Goal: Submit feedback/report problem

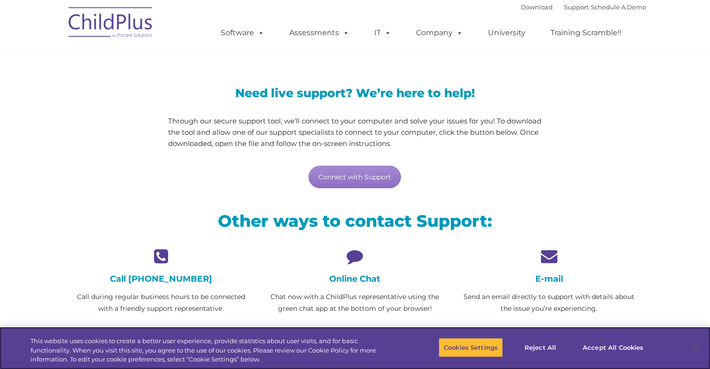
scroll to position [61, 0]
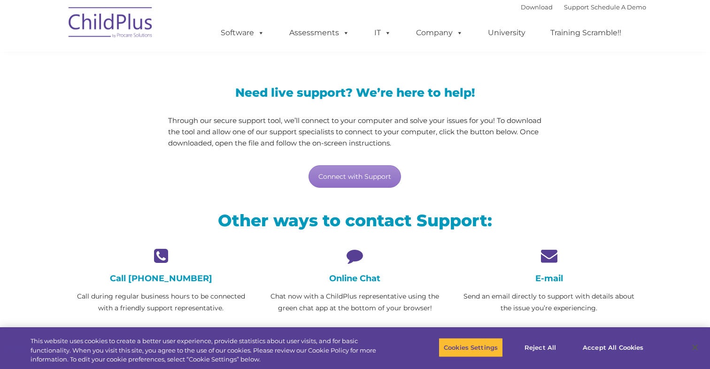
click at [345, 260] on icon at bounding box center [355, 255] width 180 height 16
click at [354, 278] on h4 "Online Chat" at bounding box center [355, 278] width 180 height 10
click at [353, 256] on icon at bounding box center [355, 255] width 180 height 16
click at [364, 174] on link "Connect with Support" at bounding box center [354, 176] width 92 height 23
click at [495, 177] on div "Connect with Support" at bounding box center [355, 176] width 374 height 23
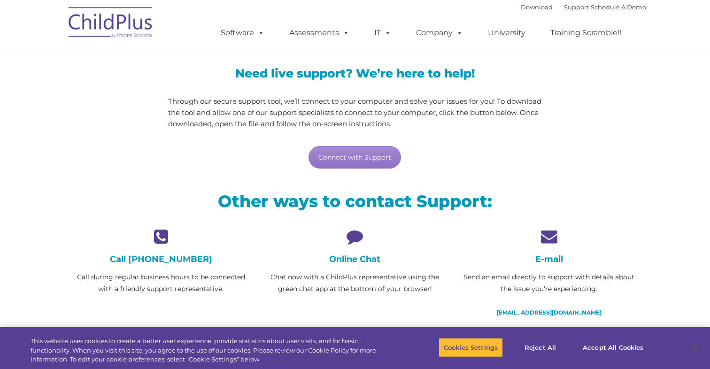
scroll to position [98, 0]
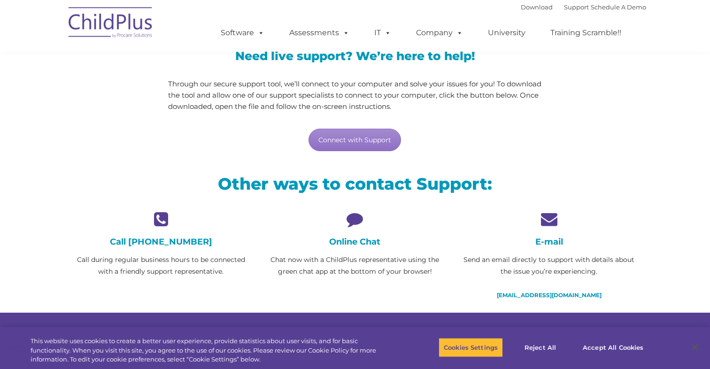
click at [350, 223] on icon at bounding box center [355, 219] width 180 height 16
click at [363, 242] on h4 "Online Chat" at bounding box center [355, 242] width 180 height 10
click at [357, 221] on icon at bounding box center [355, 219] width 180 height 16
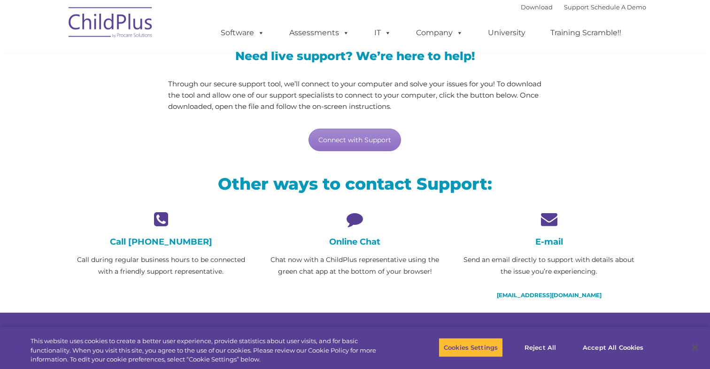
click at [125, 28] on img at bounding box center [111, 23] width 94 height 47
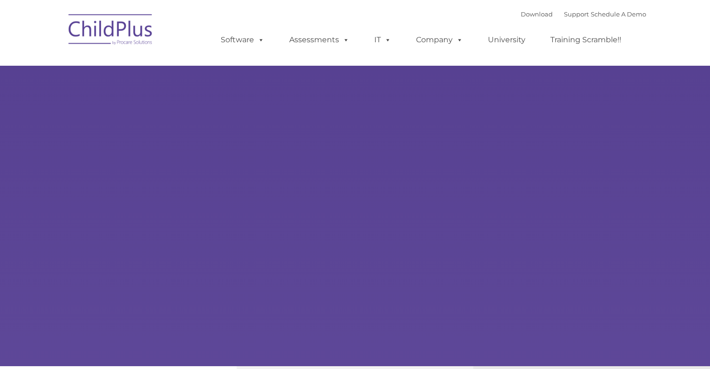
type input ""
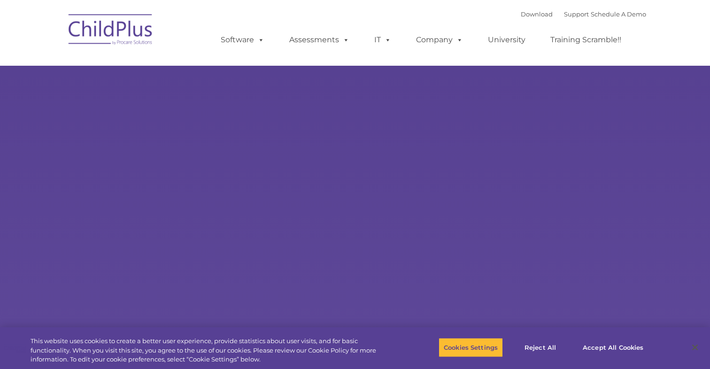
select select "MEDIUM"
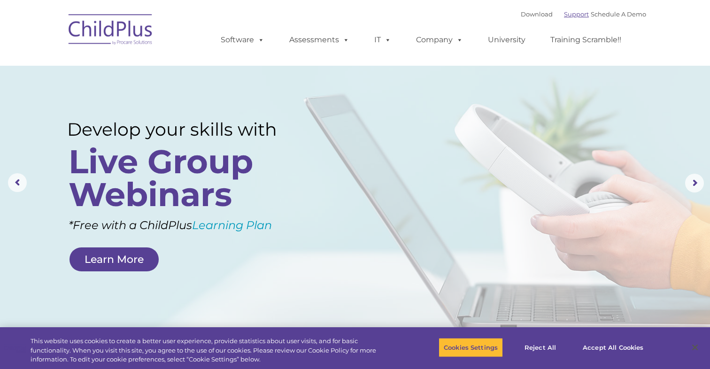
click at [564, 17] on link "Support" at bounding box center [576, 14] width 25 height 8
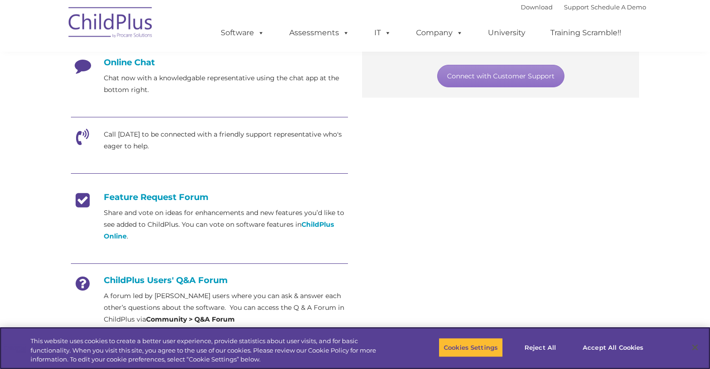
scroll to position [269, 0]
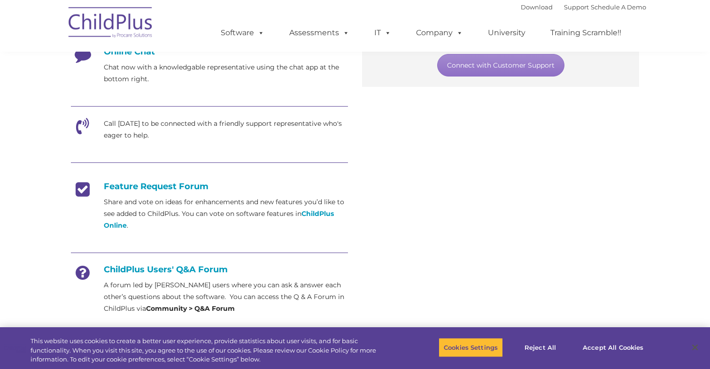
click at [81, 124] on icon at bounding box center [82, 129] width 23 height 23
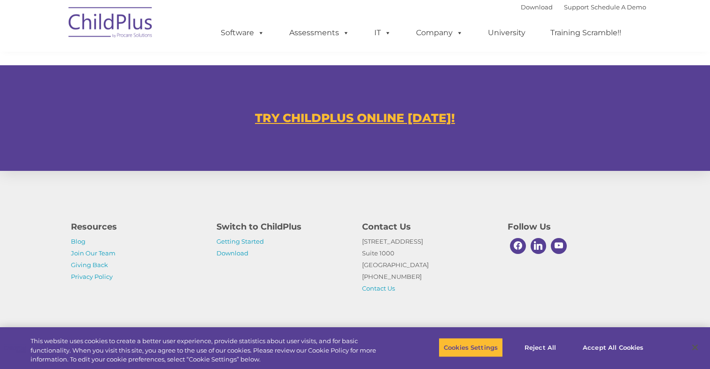
scroll to position [555, 0]
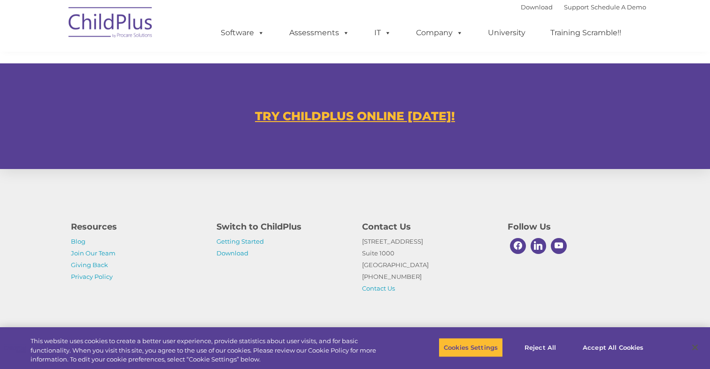
click at [292, 162] on div "TRY CHILDPLUS ONLINE TODAY!" at bounding box center [355, 116] width 710 height 106
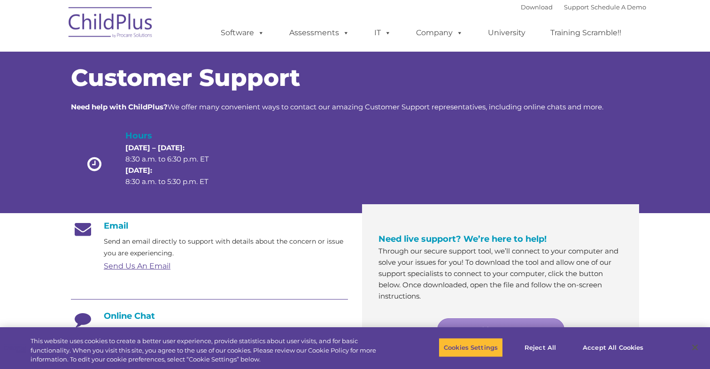
scroll to position [0, 0]
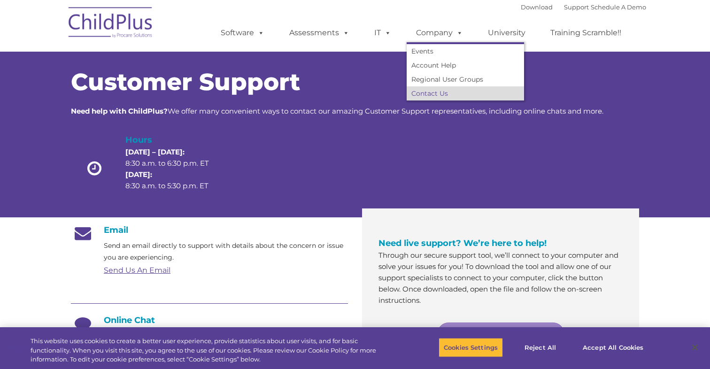
click at [436, 95] on link "Contact Us" at bounding box center [465, 93] width 117 height 14
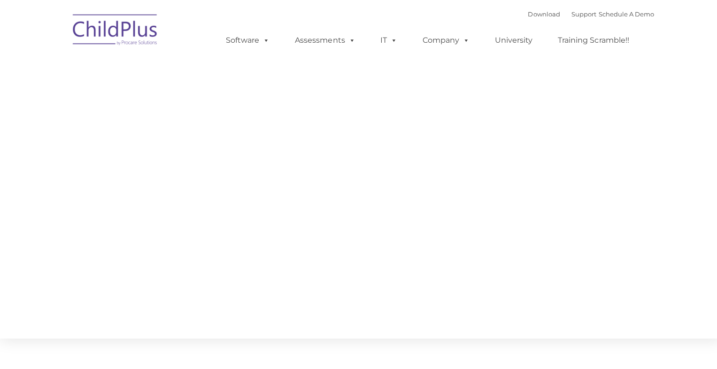
type input ""
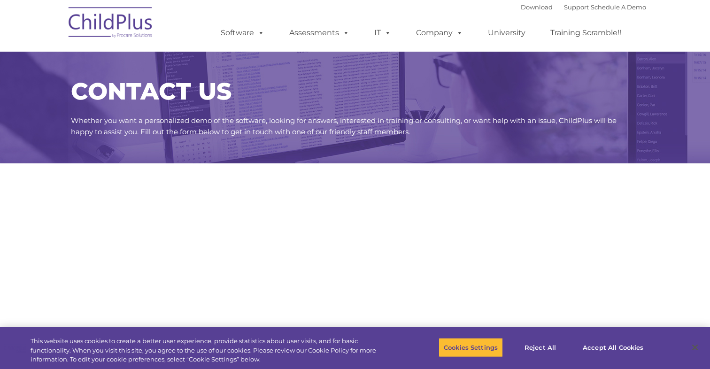
select select "MEDIUM"
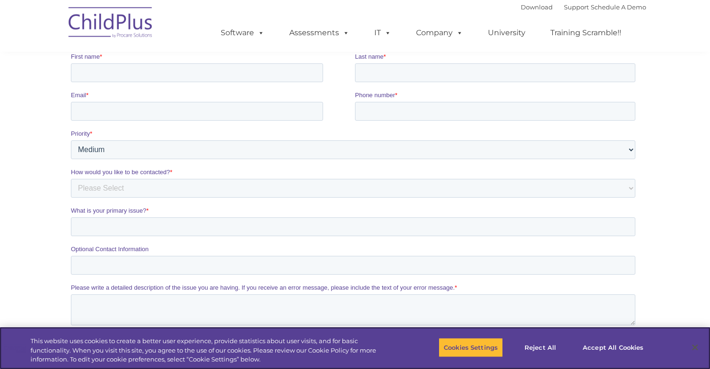
scroll to position [165, 0]
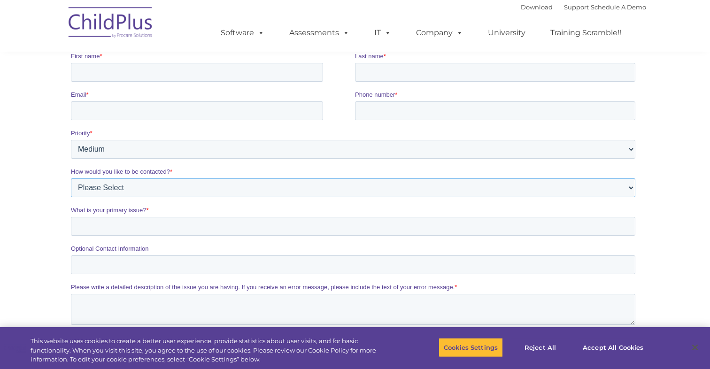
click at [367, 190] on select "Please Select Phone Email" at bounding box center [353, 187] width 564 height 19
select select "Phone"
click at [71, 181] on select "Please Select Phone Email" at bounding box center [353, 187] width 564 height 19
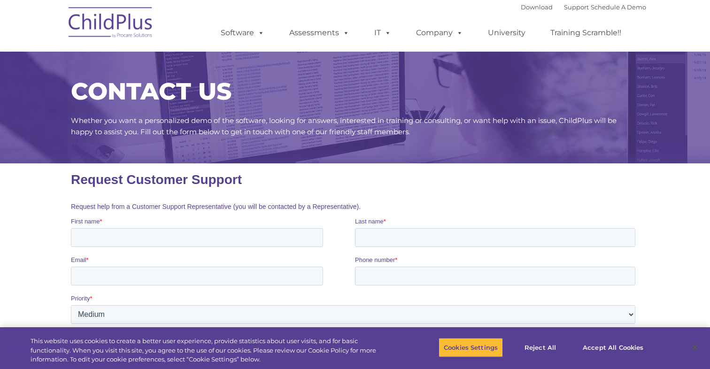
scroll to position [0, 0]
click at [261, 238] on input "First name *" at bounding box center [197, 237] width 252 height 19
type input "[PERSON_NAME]"
type input "[EMAIL_ADDRESS][DOMAIN_NAME]"
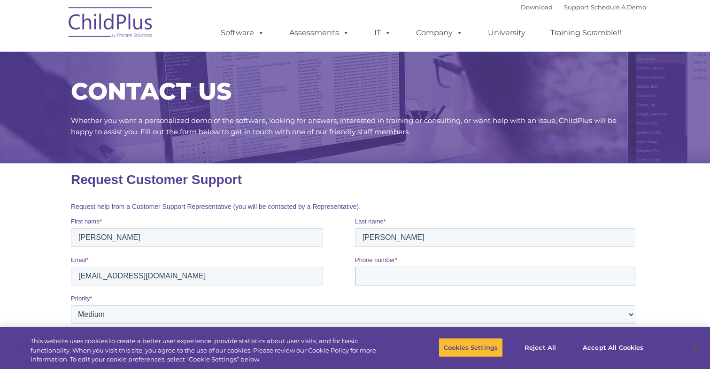
type input "16082896736"
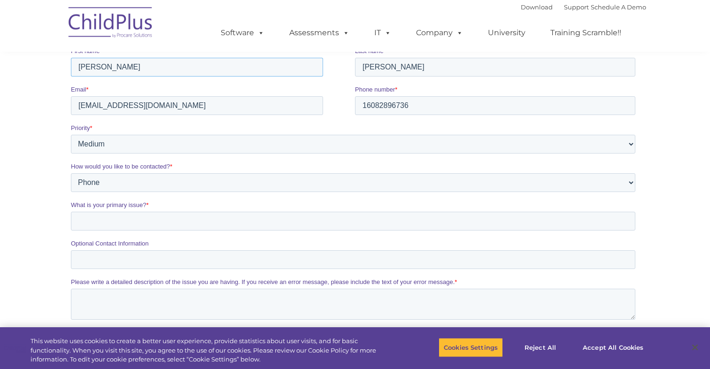
scroll to position [171, 0]
click at [314, 232] on fieldset "What is your primary issue? *" at bounding box center [355, 219] width 568 height 38
click at [311, 224] on input "What is your primary issue? *" at bounding box center [353, 220] width 564 height 19
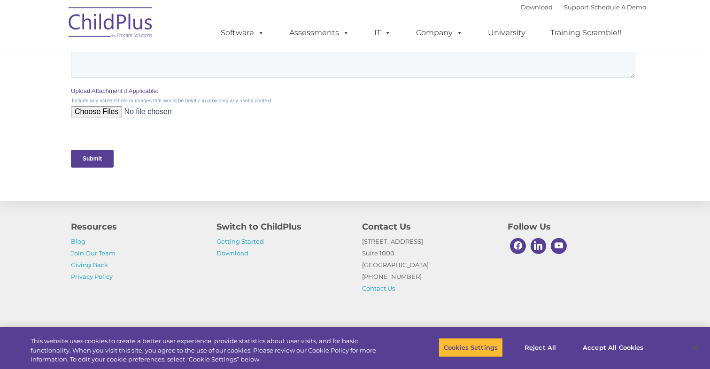
scroll to position [444, 0]
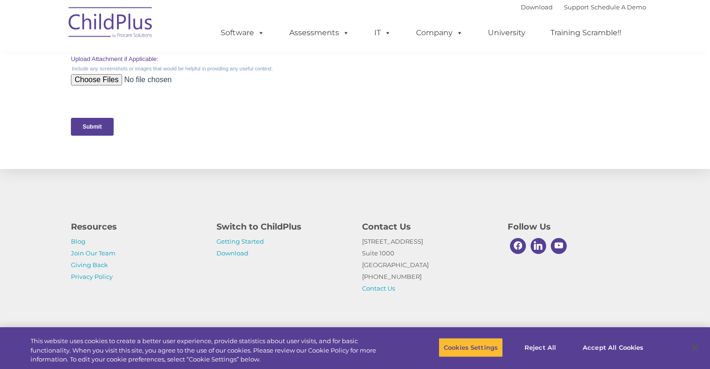
type input "PIR numbers are not transferring to PIR count for HS"
click at [78, 130] on input "Submit" at bounding box center [92, 127] width 43 height 18
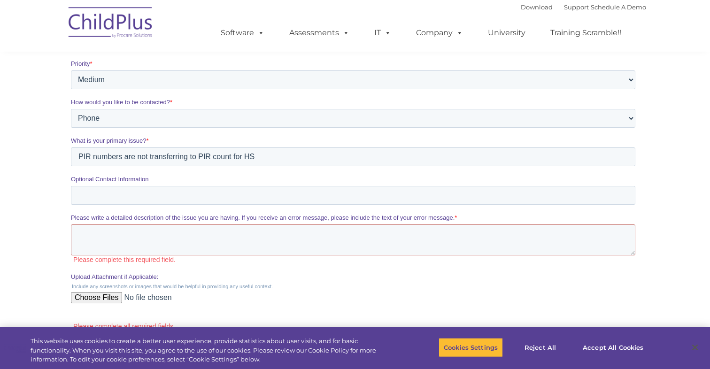
scroll to position [232, 0]
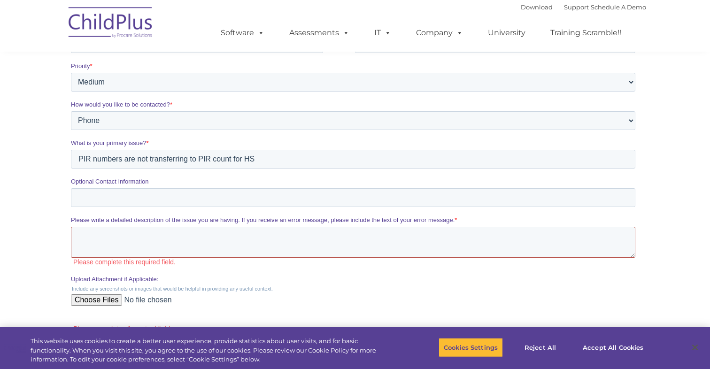
click at [162, 247] on textarea "Please write a detailed description of the issue you are having. If you receive…" at bounding box center [353, 242] width 564 height 31
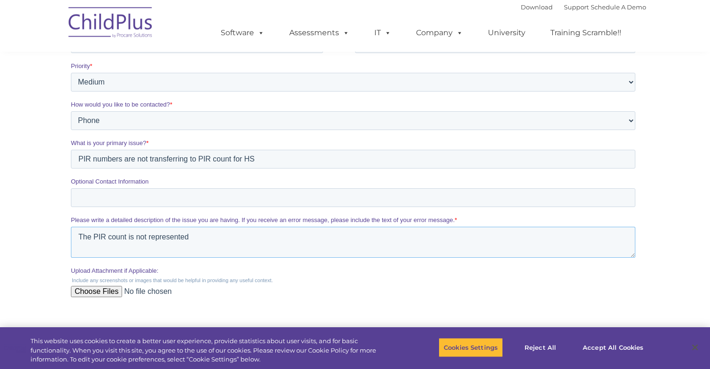
click at [109, 234] on textarea "The PIR count is not represented" at bounding box center [353, 242] width 564 height 31
click at [329, 236] on textarea "The PIR numbers are not represented on the PIR count is not represented" at bounding box center [353, 242] width 564 height 31
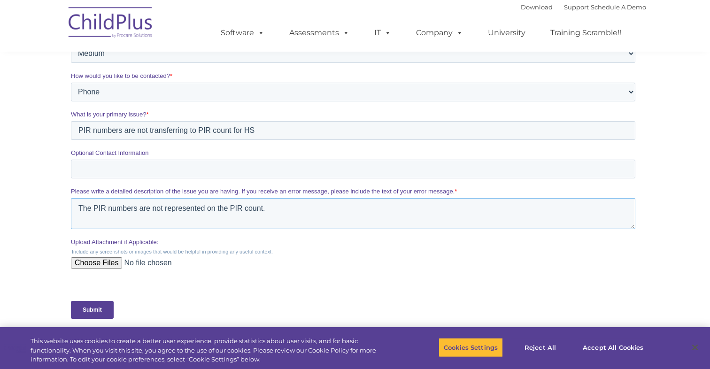
scroll to position [290, 0]
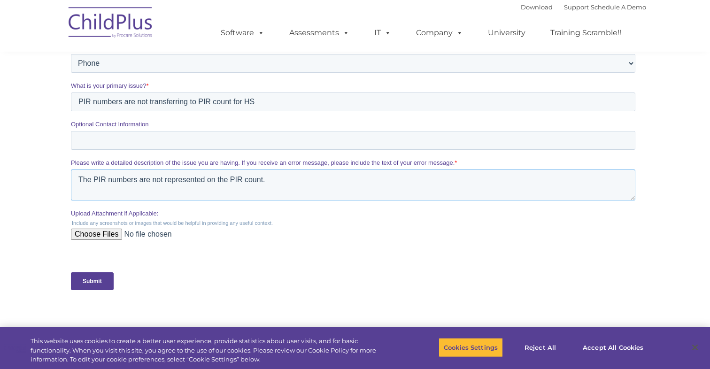
type textarea "The PIR numbers are not represented on the PIR count."
click at [92, 283] on input "Submit" at bounding box center [92, 281] width 43 height 18
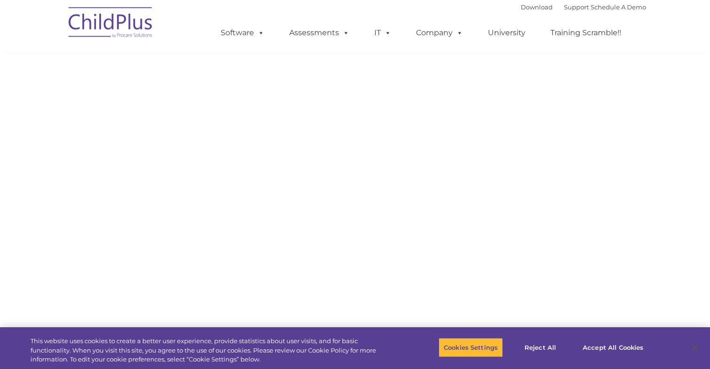
click at [92, 283] on body "We have received your support request and will contact you as soon as possible.…" at bounding box center [355, 96] width 568 height 445
